Goal: Task Accomplishment & Management: Complete application form

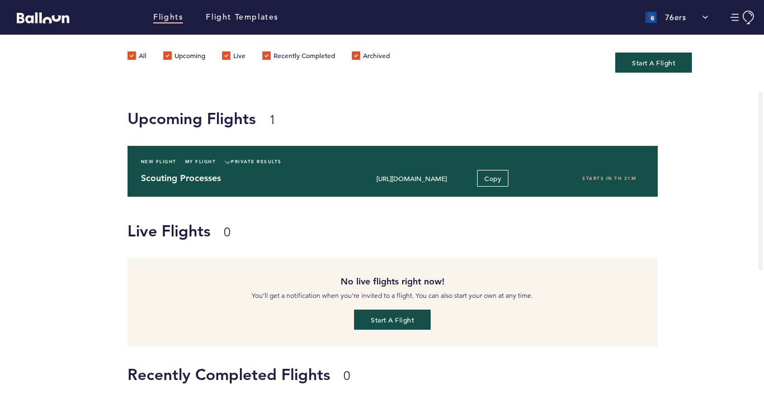
click at [266, 173] on h4 "Scouting Processes" at bounding box center [241, 178] width 200 height 13
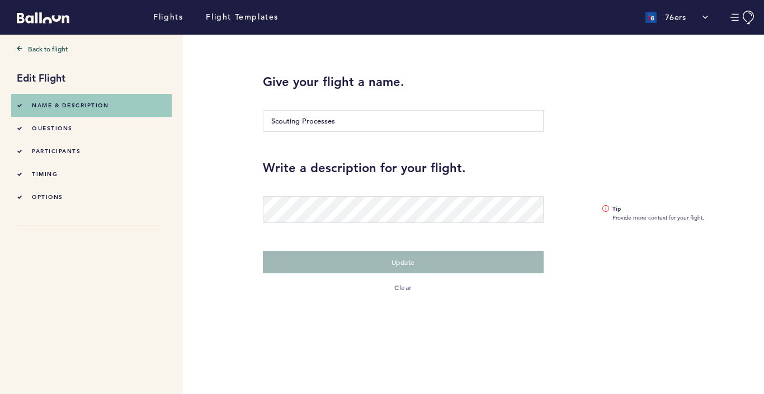
click at [56, 132] on div "questions" at bounding box center [45, 128] width 56 height 12
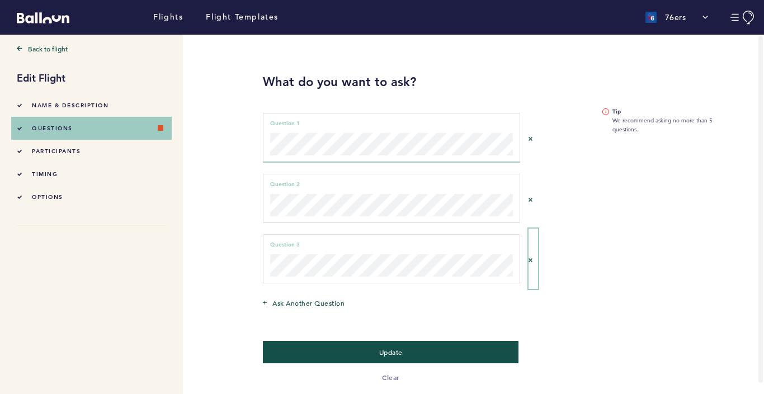
click at [529, 259] on icon "Remove question 2" at bounding box center [530, 260] width 4 height 4
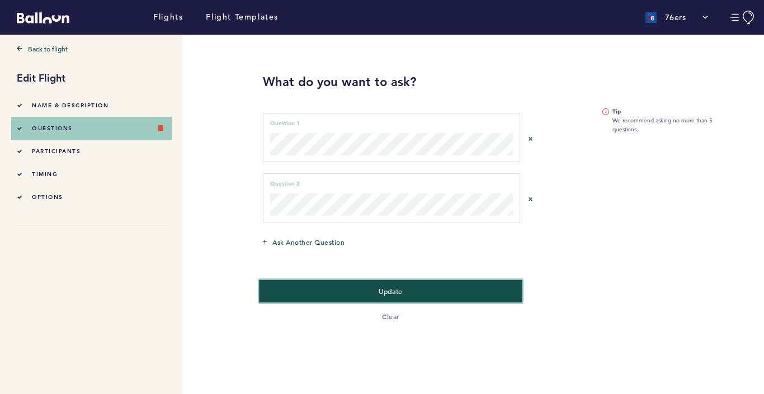
click at [422, 292] on button "Update" at bounding box center [390, 291] width 263 height 23
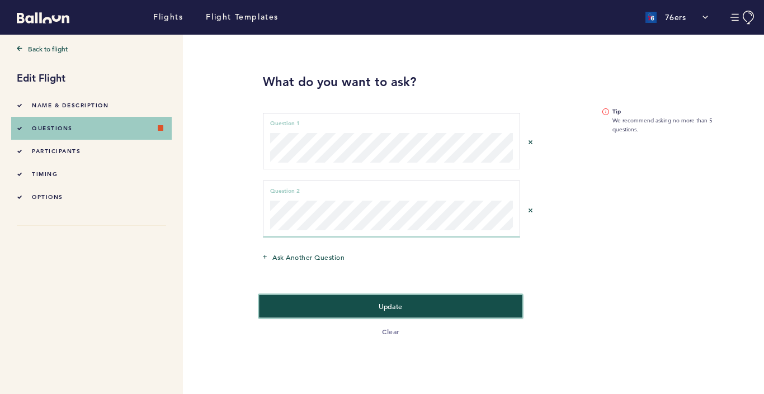
click at [423, 314] on button "Update" at bounding box center [390, 306] width 263 height 23
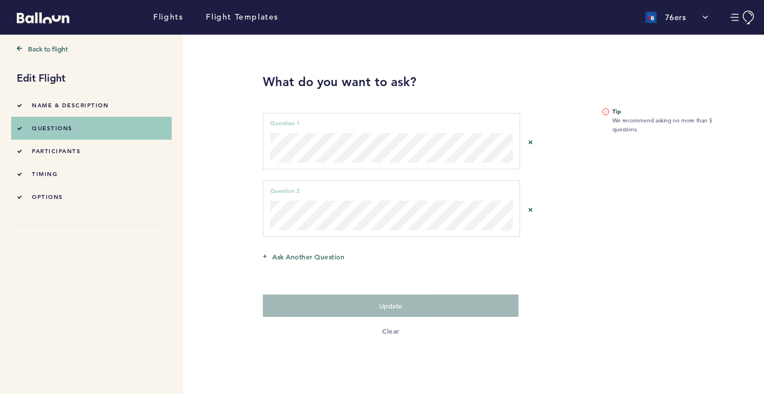
click at [44, 178] on div "timing" at bounding box center [37, 174] width 41 height 12
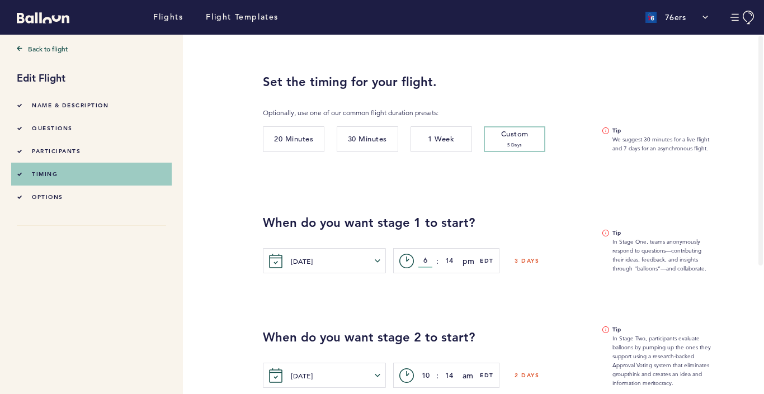
click at [425, 261] on input "6" at bounding box center [425, 260] width 14 height 13
click at [426, 260] on input "6" at bounding box center [425, 260] width 14 height 13
click at [466, 261] on span "pm" at bounding box center [468, 260] width 12 height 13
type input "10"
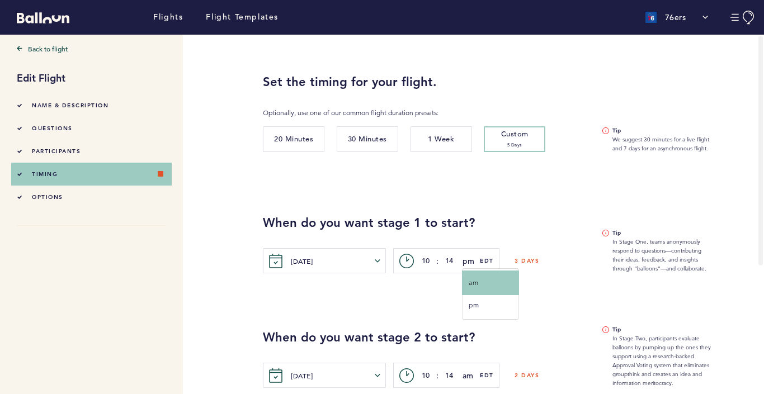
click at [472, 286] on span "am" at bounding box center [473, 282] width 10 height 8
click at [449, 289] on div "When do you want stage 2 to start? [DATE] [PERSON_NAME] Tue Wed Thur Fri Sat Su…" at bounding box center [508, 330] width 509 height 115
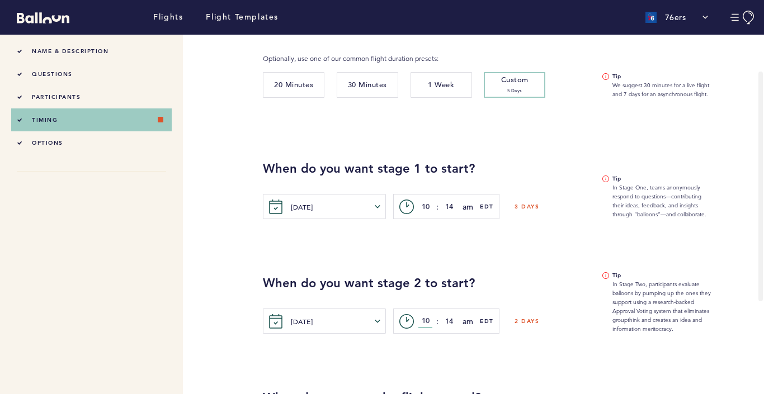
click at [425, 319] on input "10" at bounding box center [425, 321] width 14 height 13
click at [470, 325] on span "am" at bounding box center [467, 321] width 11 height 13
click at [471, 360] on button "pm" at bounding box center [490, 365] width 55 height 22
click at [427, 322] on input "12" at bounding box center [425, 321] width 14 height 13
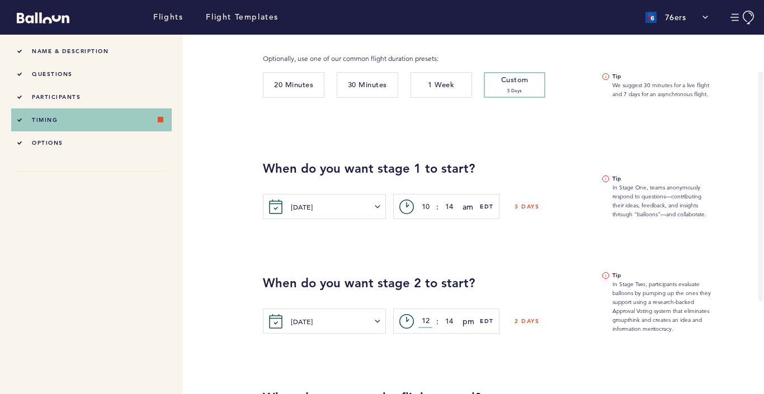
click at [427, 322] on input "12" at bounding box center [425, 321] width 14 height 13
type input "11"
click at [449, 321] on input "14" at bounding box center [449, 321] width 14 height 13
type input "1"
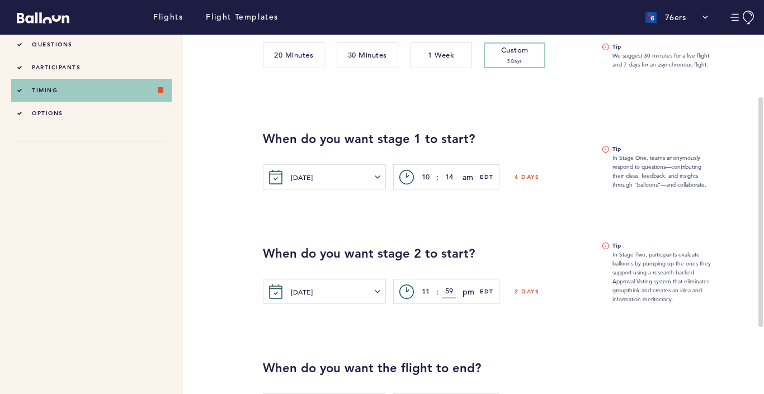
scroll to position [129, 0]
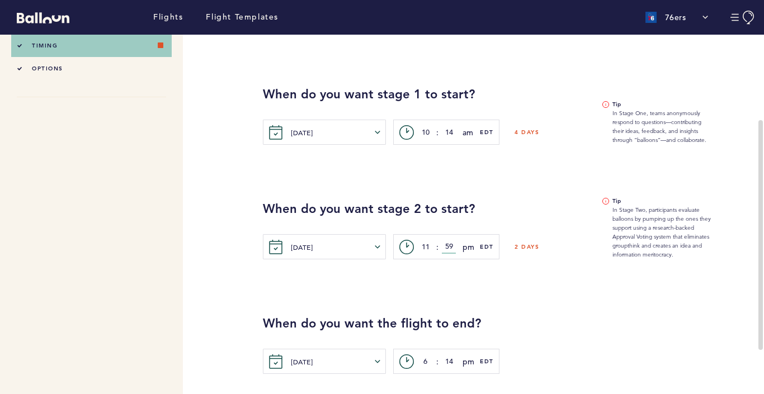
type input "59"
click at [343, 298] on div "When do you want the flight to end? [DATE] [PERSON_NAME] Tue Wed Thur Fri Sat S…" at bounding box center [508, 316] width 509 height 115
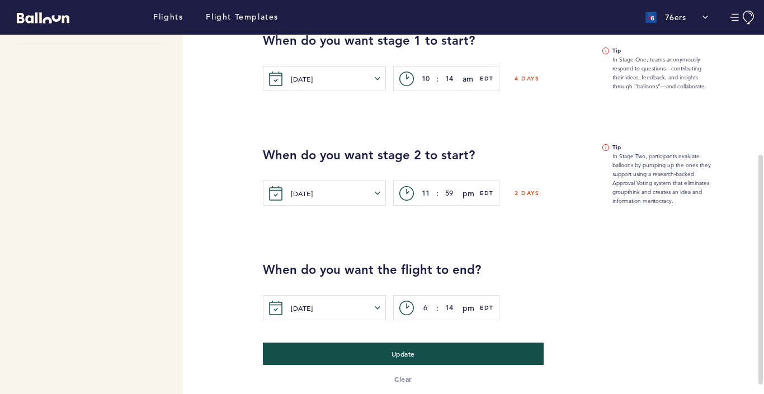
scroll to position [190, 0]
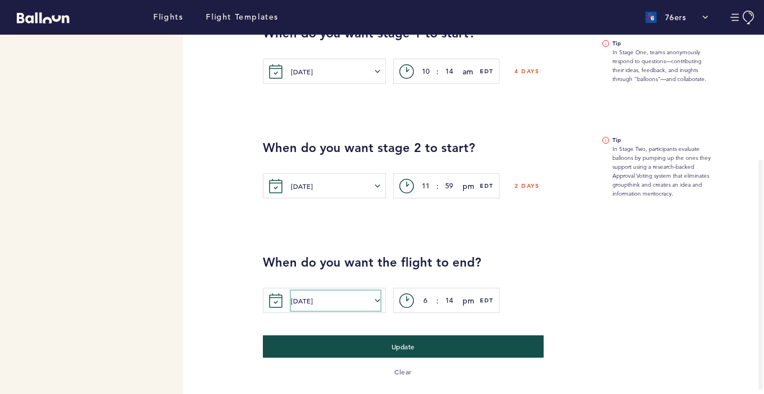
click at [298, 302] on button "[DATE]" at bounding box center [335, 301] width 89 height 20
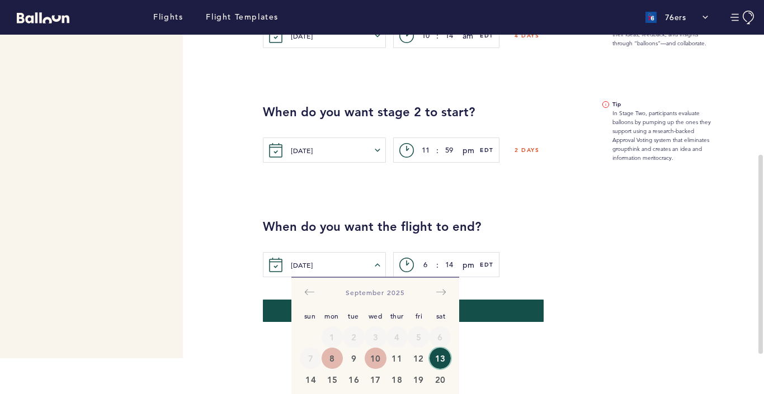
scroll to position [249, 0]
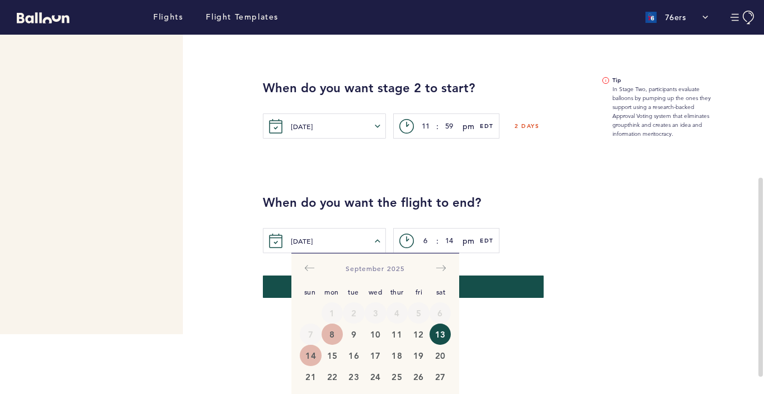
click at [309, 360] on button "14" at bounding box center [311, 355] width 22 height 21
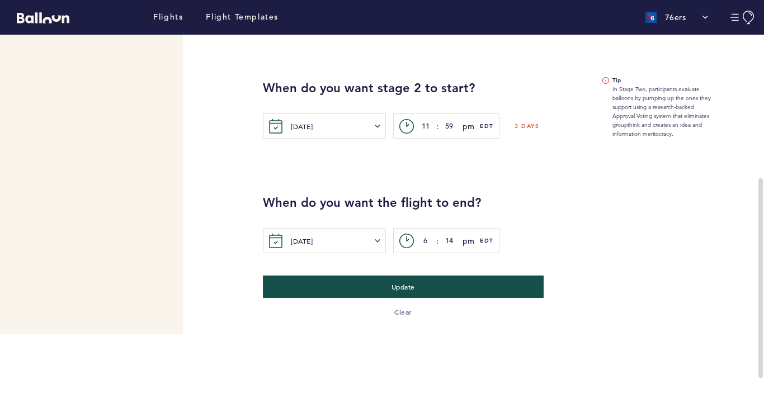
scroll to position [190, 0]
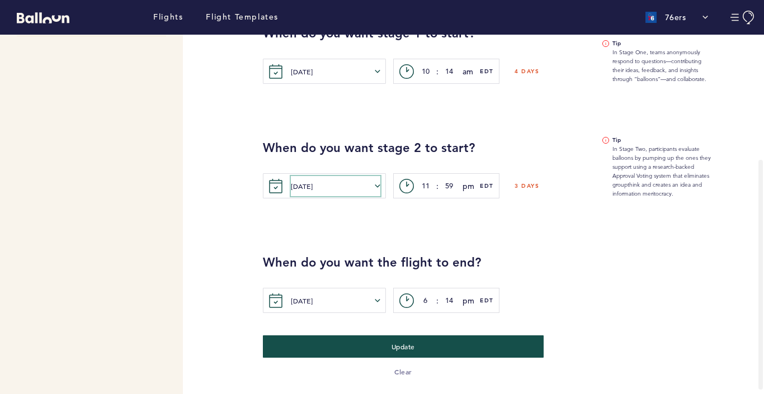
click at [293, 184] on button "[DATE]" at bounding box center [335, 186] width 89 height 20
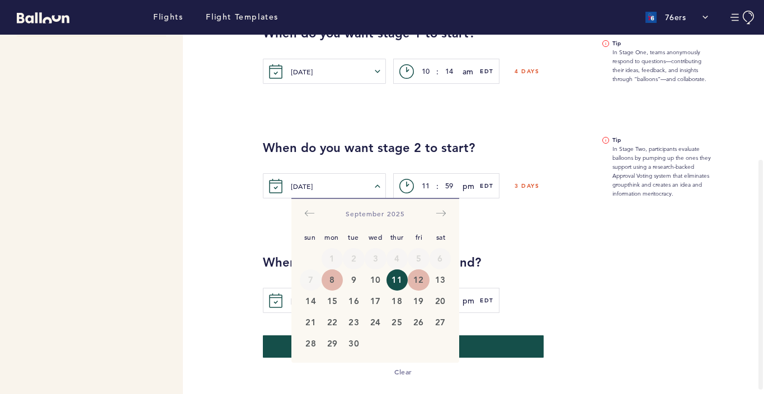
click at [420, 282] on button "12" at bounding box center [419, 279] width 22 height 21
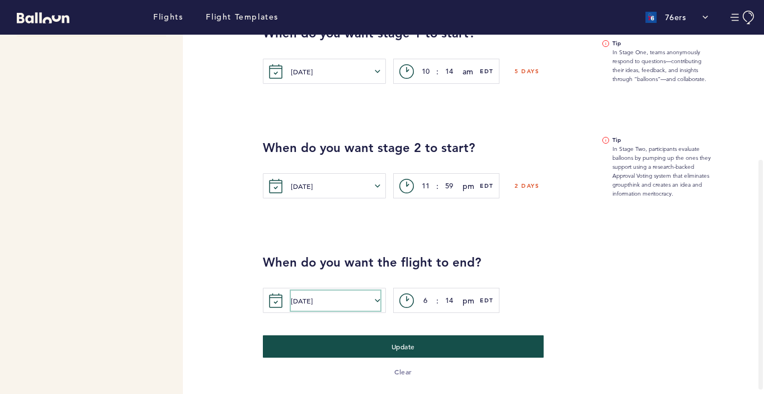
click at [297, 300] on button "[DATE]" at bounding box center [335, 301] width 89 height 20
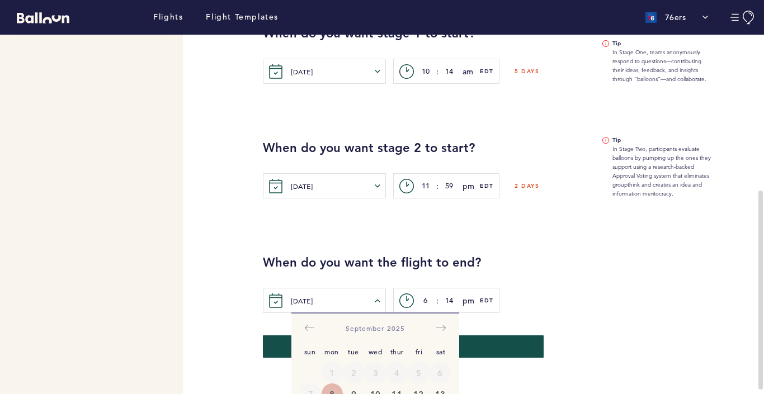
scroll to position [272, 0]
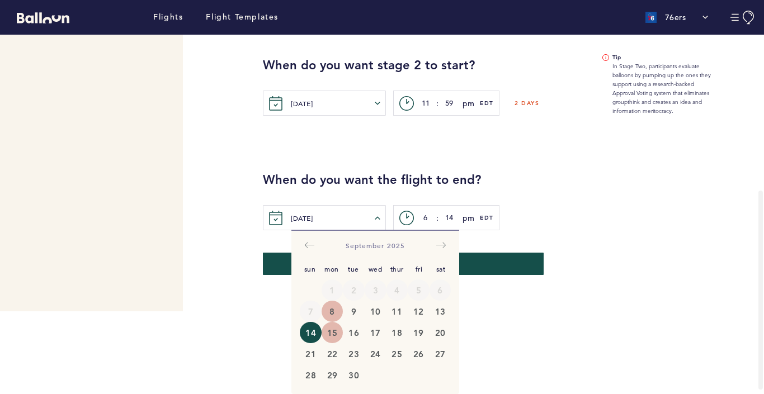
click at [330, 333] on button "15" at bounding box center [332, 332] width 22 height 21
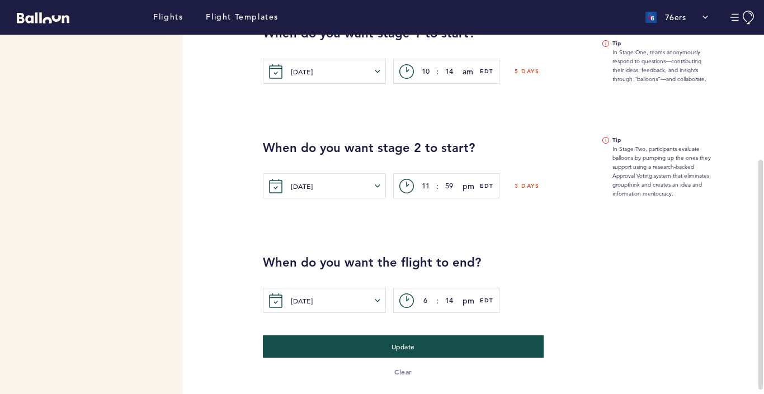
scroll to position [190, 0]
click at [425, 300] on input "6" at bounding box center [425, 300] width 14 height 13
click at [424, 300] on input "6" at bounding box center [425, 300] width 14 height 13
type input "12"
click at [448, 299] on input "14" at bounding box center [449, 300] width 14 height 13
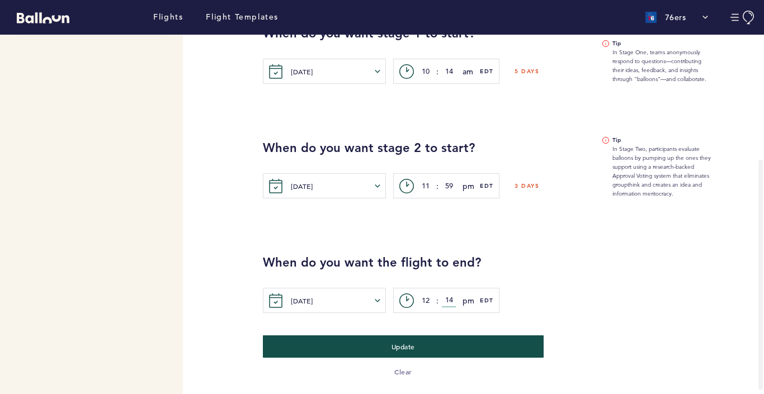
click at [448, 300] on input "14" at bounding box center [449, 300] width 14 height 13
type input "00"
click at [560, 271] on div "When do you want the flight to end? [DATE] [PERSON_NAME] Tue Wed Thur Fri Sat […" at bounding box center [508, 283] width 509 height 59
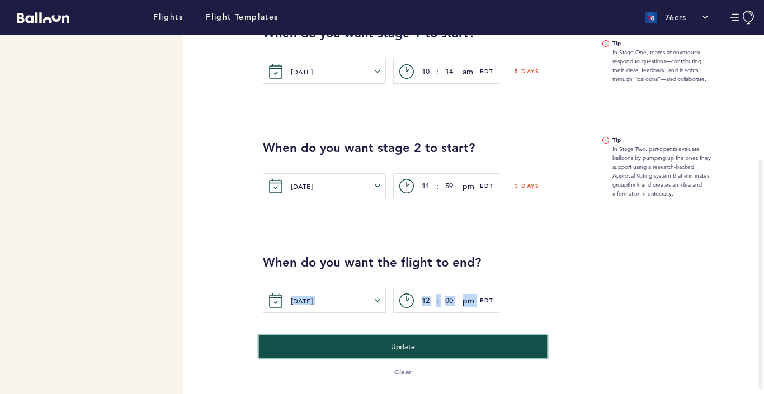
click at [352, 343] on button "Update" at bounding box center [403, 346] width 288 height 23
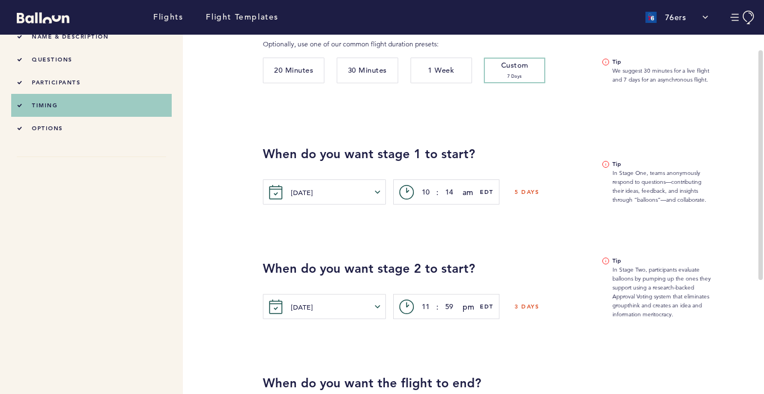
scroll to position [0, 0]
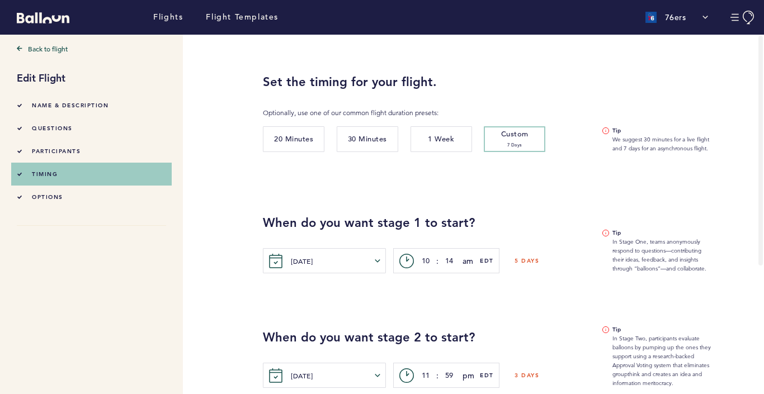
click at [60, 200] on div "options" at bounding box center [40, 197] width 46 height 12
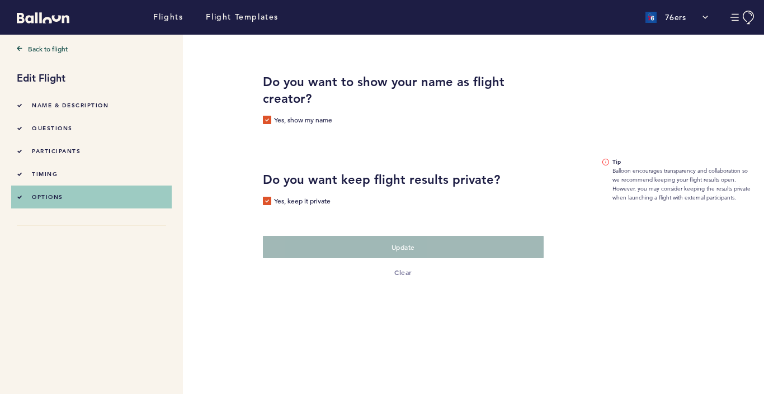
click at [53, 107] on span "Name & Description" at bounding box center [70, 105] width 77 height 7
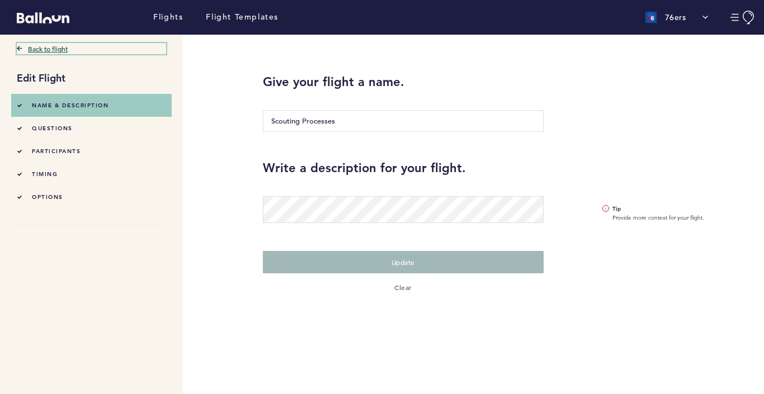
click at [38, 50] on link "Back to flight" at bounding box center [91, 48] width 149 height 11
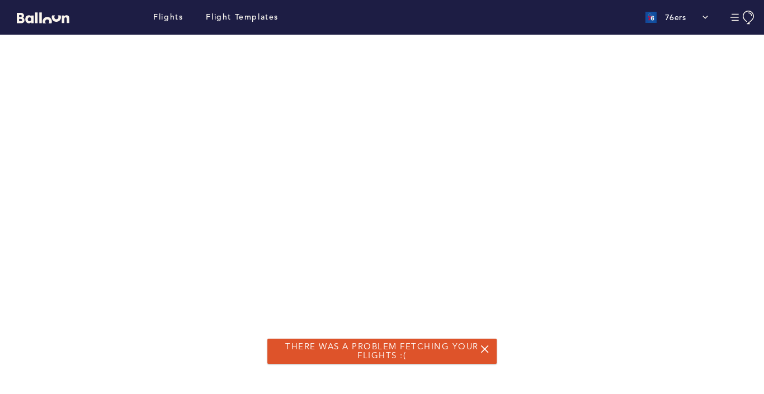
drag, startPoint x: 489, startPoint y: 349, endPoint x: 450, endPoint y: 310, distance: 54.9
click at [489, 349] on link at bounding box center [484, 349] width 9 height 9
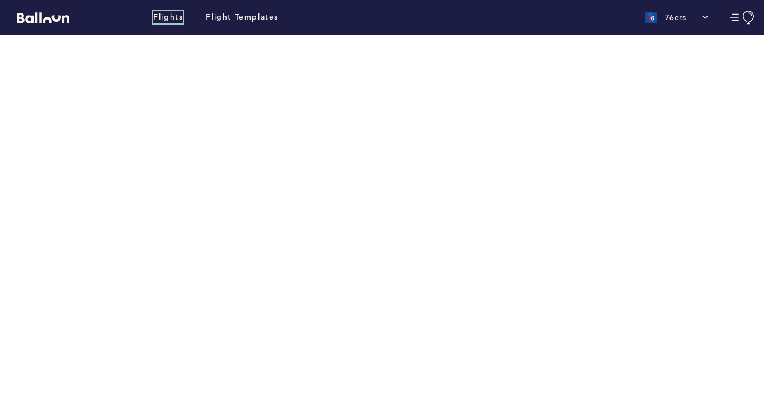
click at [175, 20] on link "Flights" at bounding box center [168, 17] width 30 height 12
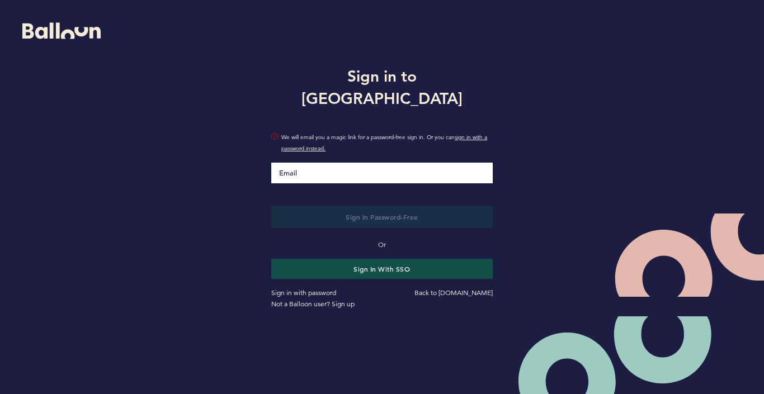
click at [319, 163] on input "Email" at bounding box center [381, 173] width 221 height 21
type input "[EMAIL_ADDRESS][DOMAIN_NAME]"
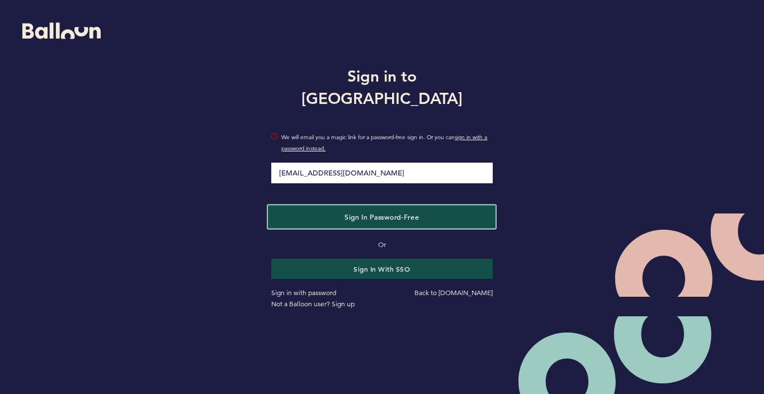
click at [356, 212] on span "Sign in Password-Free" at bounding box center [381, 216] width 74 height 9
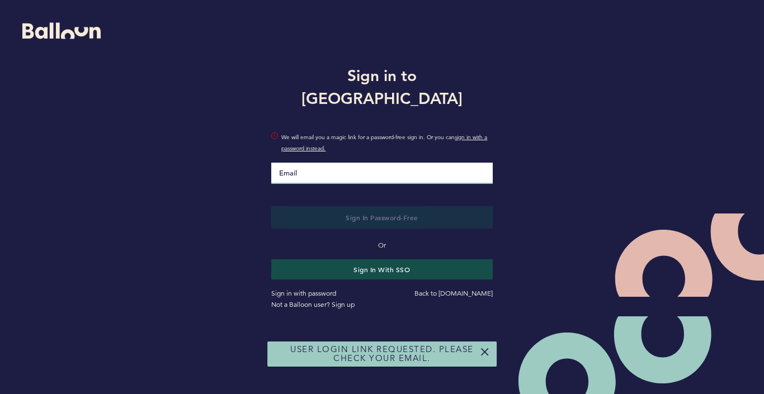
click at [295, 168] on input "Email" at bounding box center [381, 173] width 221 height 21
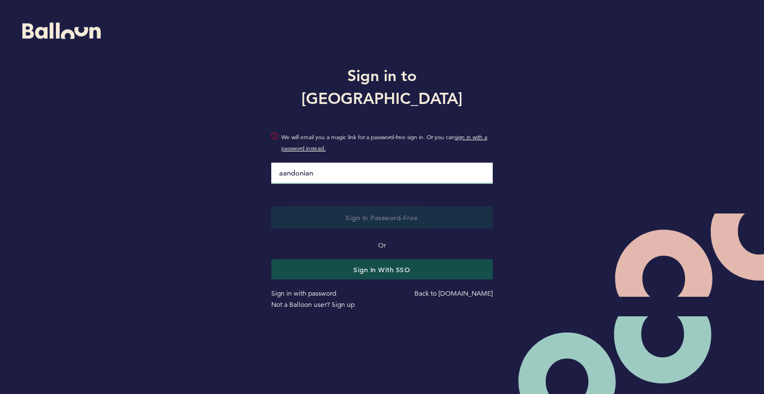
type input "[EMAIL_ADDRESS][DOMAIN_NAME]"
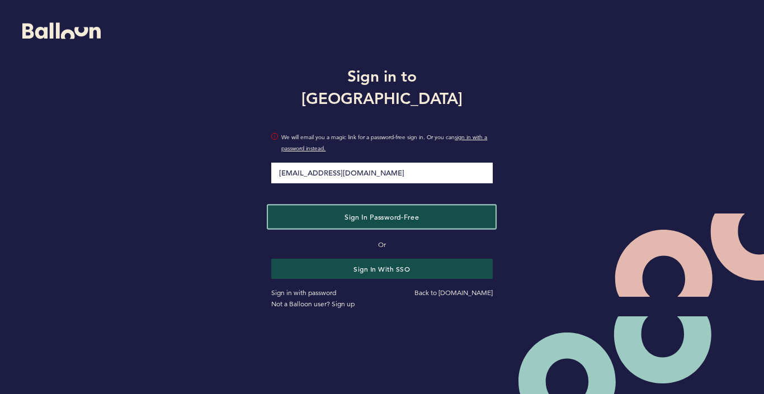
click at [337, 206] on button "Sign in Password-Free" at bounding box center [382, 216] width 228 height 23
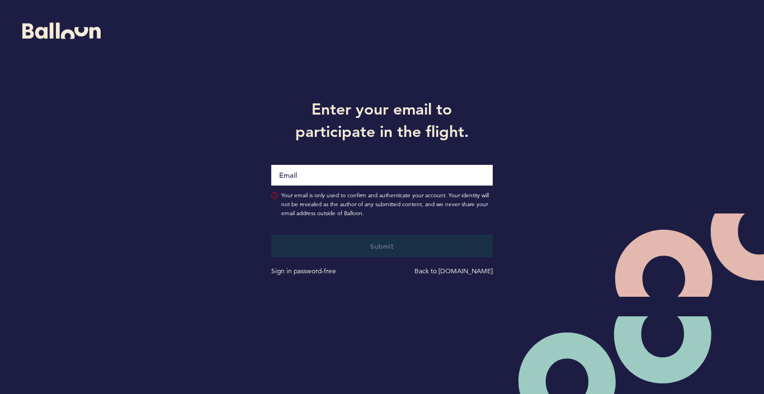
click at [344, 179] on input "Email" at bounding box center [381, 175] width 221 height 21
type input "[EMAIL_ADDRESS][DOMAIN_NAME]"
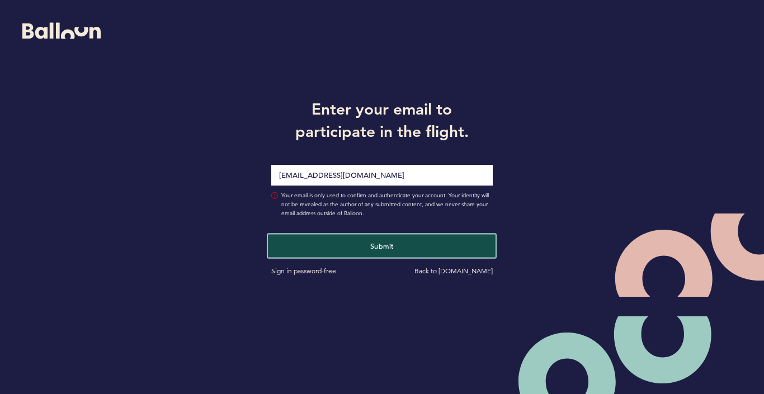
click at [345, 246] on button "Submit" at bounding box center [382, 245] width 228 height 23
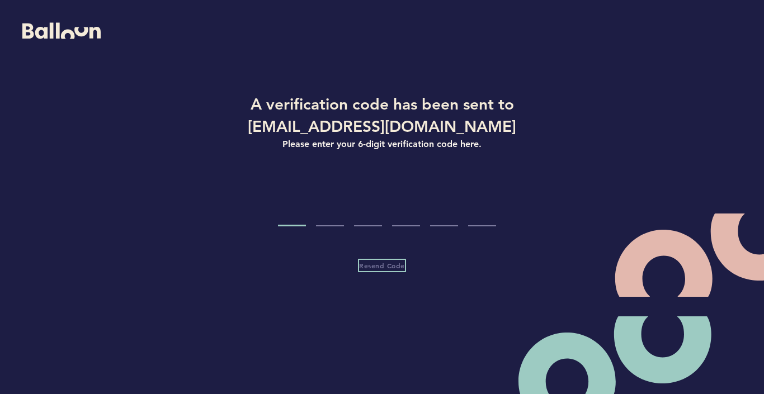
click at [390, 265] on span "Resend Code" at bounding box center [382, 265] width 46 height 9
type input "8"
type input "1"
type input "0"
type input "1"
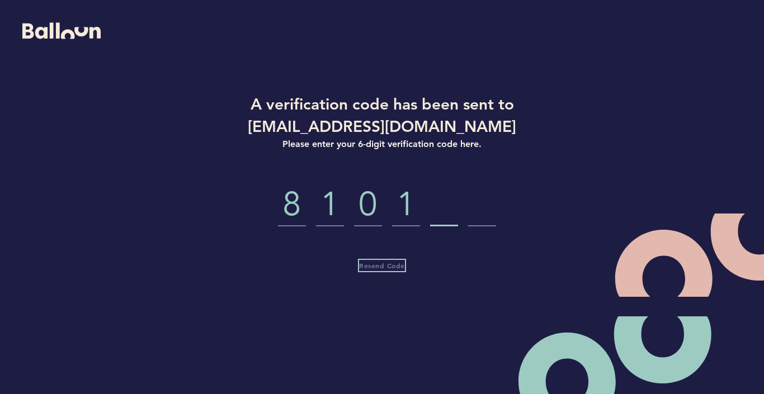
type input "0"
type input "7"
